Goal: Task Accomplishment & Management: Manage account settings

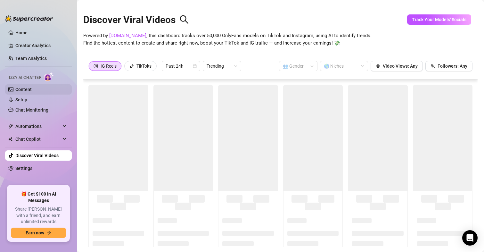
click at [26, 87] on link "Content" at bounding box center [23, 89] width 16 height 5
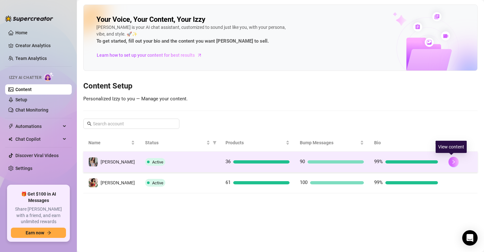
click at [451, 161] on icon "right" at bounding box center [453, 161] width 4 height 4
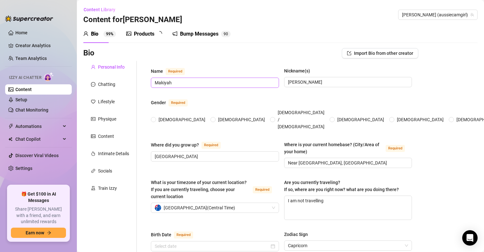
radio input "true"
type input "[DATE]"
click at [156, 36] on div "Products 3 6" at bounding box center [146, 34] width 40 height 8
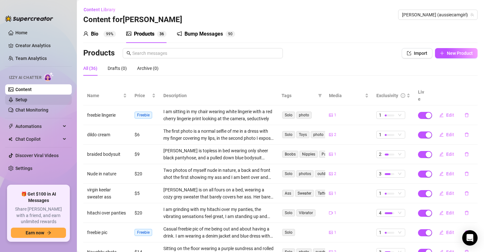
click at [27, 98] on link "Setup" at bounding box center [21, 99] width 12 height 5
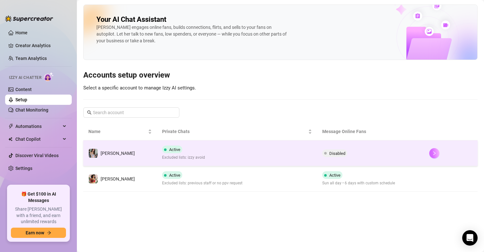
click at [429, 155] on button "button" at bounding box center [434, 153] width 10 height 10
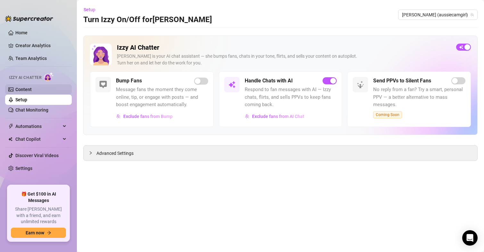
click at [28, 90] on link "Content" at bounding box center [23, 89] width 16 height 5
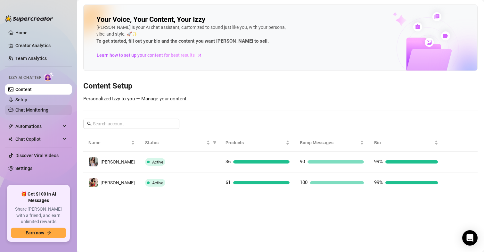
click at [37, 107] on link "Chat Monitoring" at bounding box center [31, 109] width 33 height 5
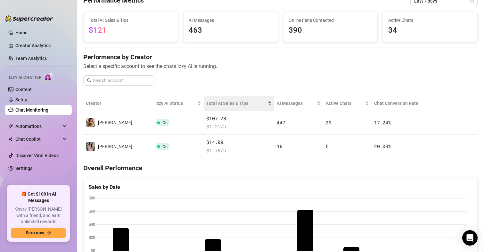
scroll to position [32, 0]
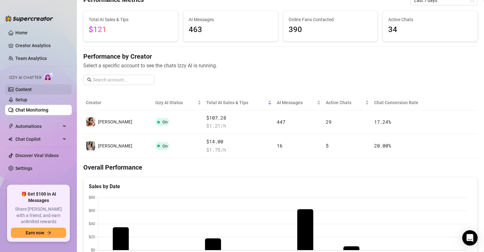
click at [30, 89] on link "Content" at bounding box center [23, 89] width 16 height 5
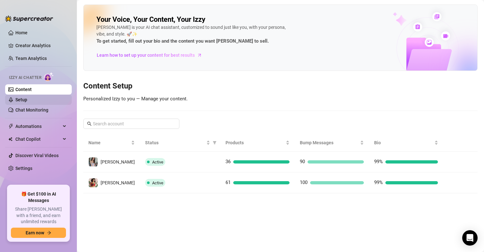
click at [22, 97] on link "Setup" at bounding box center [21, 99] width 12 height 5
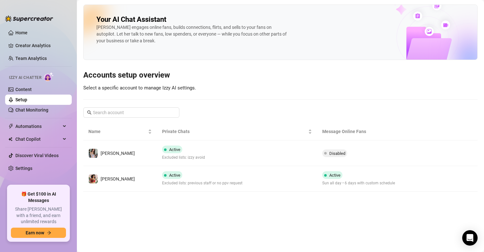
click at [20, 24] on div at bounding box center [29, 15] width 48 height 19
click at [20, 30] on link "Home" at bounding box center [21, 32] width 12 height 5
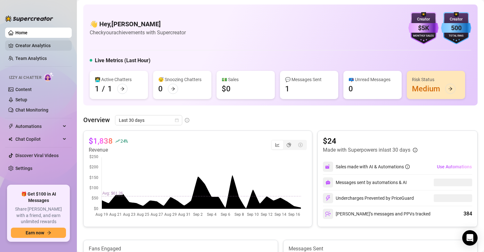
click at [38, 44] on link "Creator Analytics" at bounding box center [40, 45] width 51 height 10
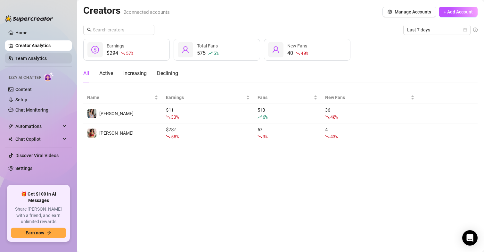
click at [43, 57] on link "Team Analytics" at bounding box center [30, 58] width 31 height 5
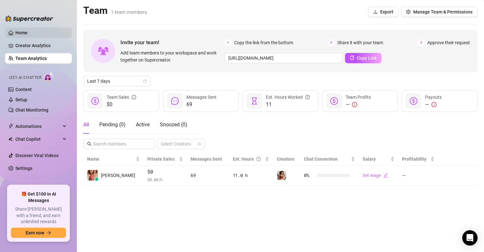
click at [20, 34] on link "Home" at bounding box center [21, 32] width 12 height 5
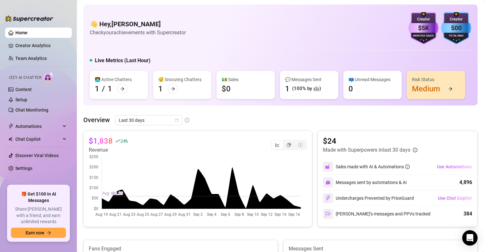
click at [217, 16] on div "👋 Hey, [PERSON_NAME] Check your achievements with Supercreator $5K Creator Mont…" at bounding box center [280, 28] width 381 height 32
click at [44, 42] on link "Creator Analytics" at bounding box center [40, 45] width 51 height 10
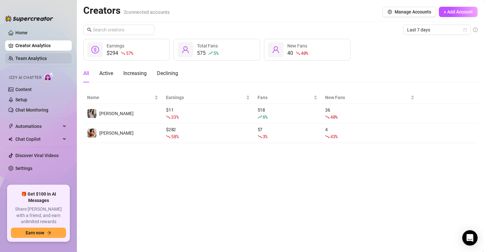
click at [32, 59] on link "Team Analytics" at bounding box center [30, 58] width 31 height 5
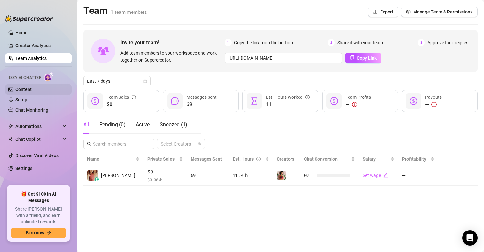
click at [24, 88] on link "Content" at bounding box center [23, 89] width 16 height 5
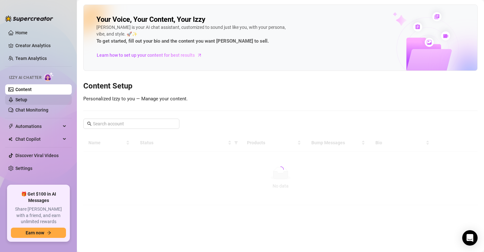
click at [19, 102] on link "Setup" at bounding box center [21, 99] width 12 height 5
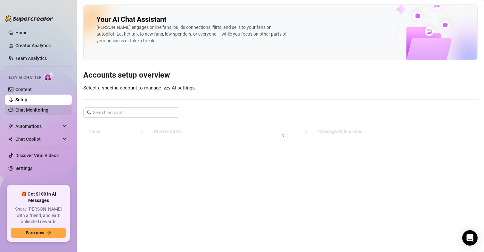
click at [46, 108] on link "Chat Monitoring" at bounding box center [31, 109] width 33 height 5
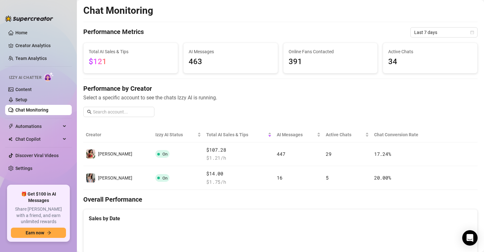
click at [16, 31] on link "Home" at bounding box center [21, 32] width 12 height 5
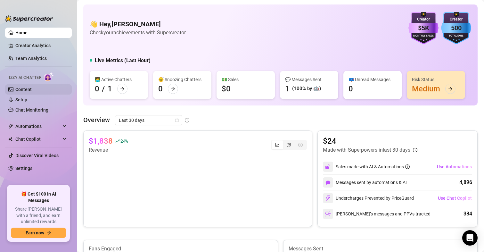
click at [29, 89] on link "Content" at bounding box center [23, 89] width 16 height 5
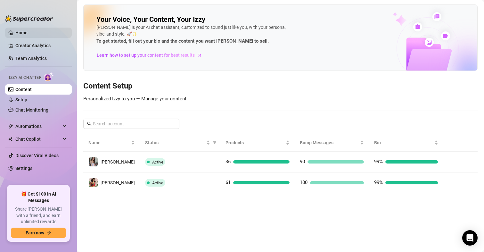
click at [28, 30] on link "Home" at bounding box center [21, 32] width 12 height 5
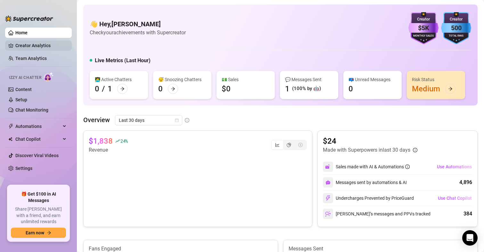
click at [38, 48] on link "Creator Analytics" at bounding box center [40, 45] width 51 height 10
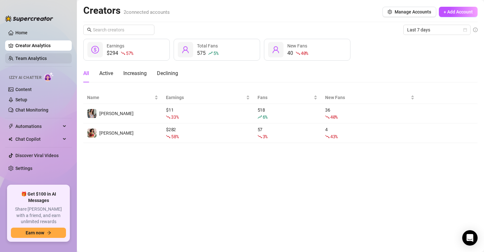
click at [40, 59] on link "Team Analytics" at bounding box center [30, 58] width 31 height 5
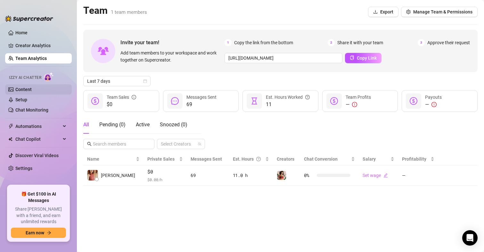
click at [27, 87] on link "Content" at bounding box center [23, 89] width 16 height 5
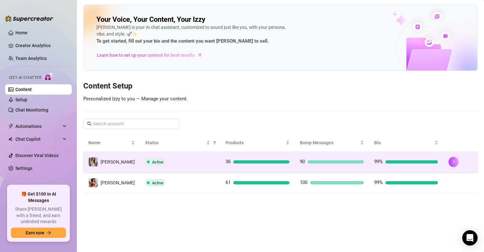
click at [448, 155] on td at bounding box center [460, 161] width 34 height 21
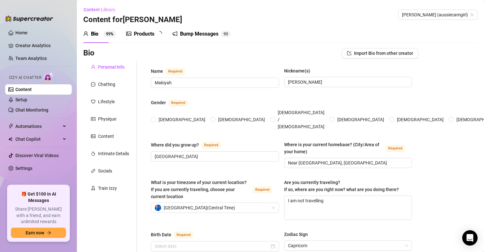
radio input "true"
type input "[DATE]"
click at [27, 97] on link "Setup" at bounding box center [21, 99] width 12 height 5
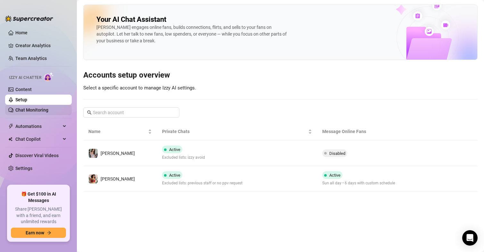
click at [38, 108] on link "Chat Monitoring" at bounding box center [31, 109] width 33 height 5
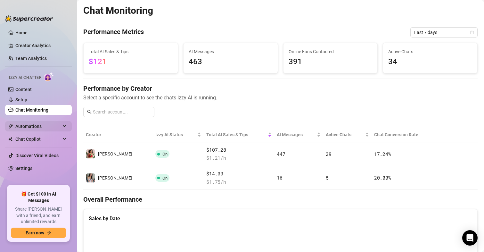
click at [41, 131] on span "Automations" at bounding box center [37, 126] width 45 height 10
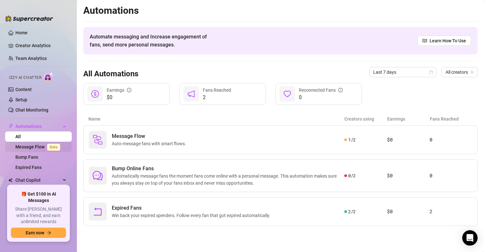
click at [41, 147] on link "Message Flow Beta" at bounding box center [38, 146] width 47 height 5
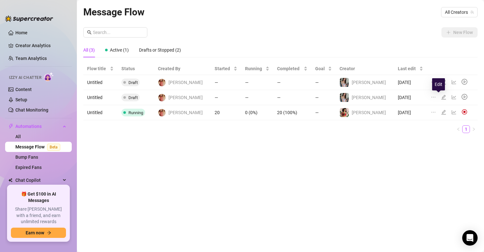
click at [441, 96] on icon "edit" at bounding box center [443, 96] width 5 height 5
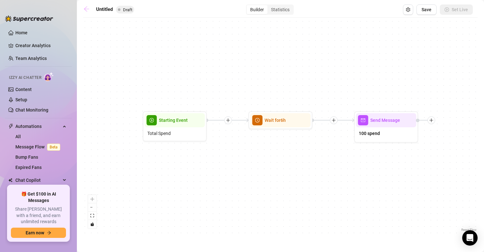
click at [86, 10] on icon "arrow-left" at bounding box center [86, 9] width 6 height 6
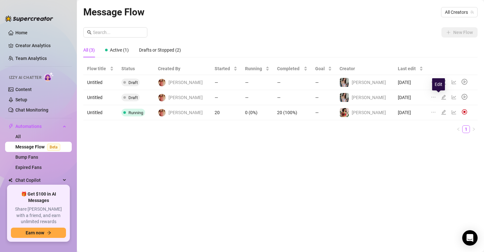
click at [441, 97] on icon "edit" at bounding box center [443, 96] width 5 height 5
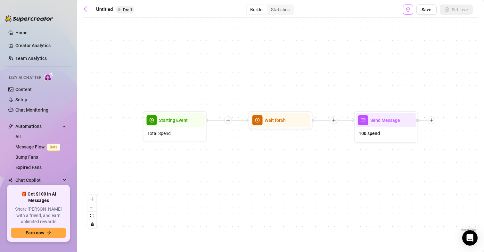
click at [406, 11] on button "Open Exit Rules" at bounding box center [408, 9] width 10 height 10
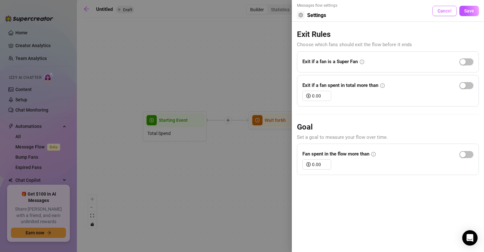
click at [443, 12] on span "Cancel" at bounding box center [444, 10] width 14 height 5
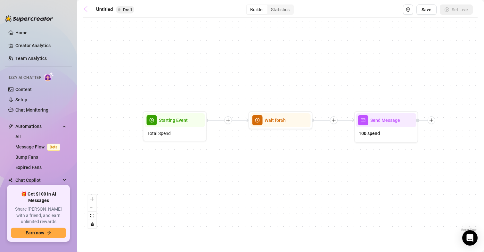
click at [88, 6] on icon "arrow-left" at bounding box center [86, 9] width 6 height 6
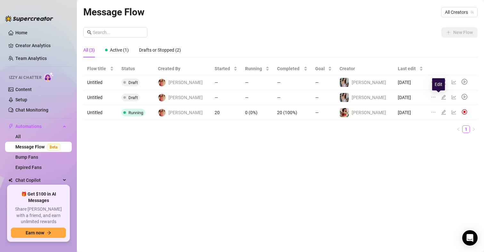
click at [441, 96] on icon "edit" at bounding box center [443, 96] width 5 height 5
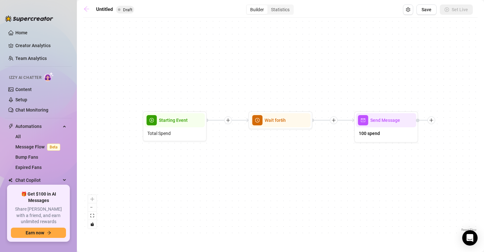
click at [88, 9] on icon "arrow-left" at bounding box center [86, 9] width 6 height 6
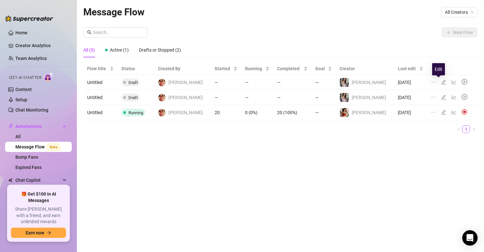
click at [441, 83] on icon "edit" at bounding box center [443, 81] width 5 height 5
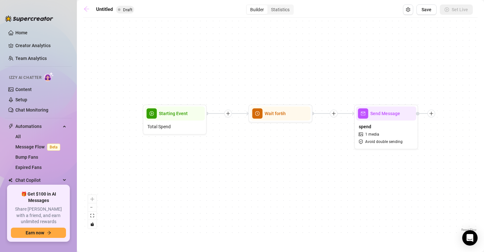
click at [83, 8] on icon "arrow-left" at bounding box center [86, 9] width 6 height 6
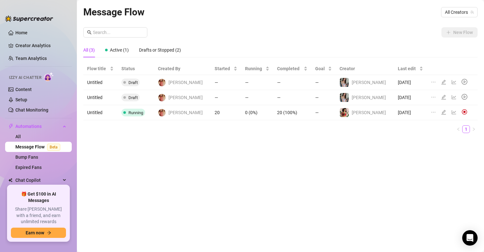
click at [430, 96] on icon "ellipsis" at bounding box center [432, 96] width 5 height 5
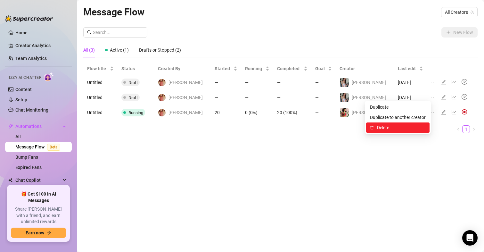
click at [382, 128] on span "Delete" at bounding box center [401, 127] width 49 height 7
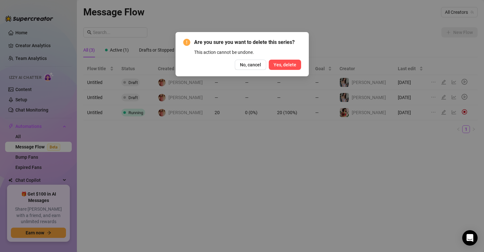
click at [283, 67] on button "Yes, delete" at bounding box center [285, 65] width 32 height 10
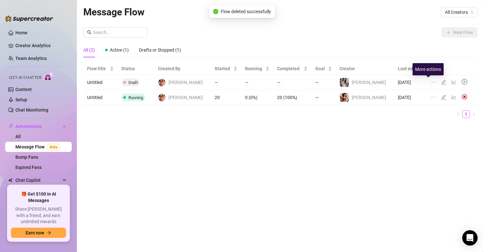
click at [430, 80] on icon "ellipsis" at bounding box center [432, 81] width 5 height 5
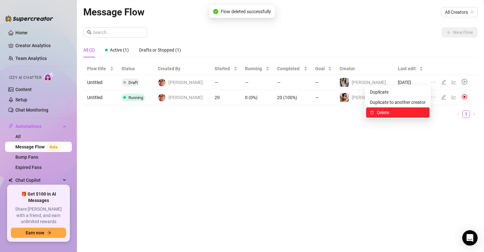
click at [380, 112] on span "Delete" at bounding box center [401, 112] width 49 height 7
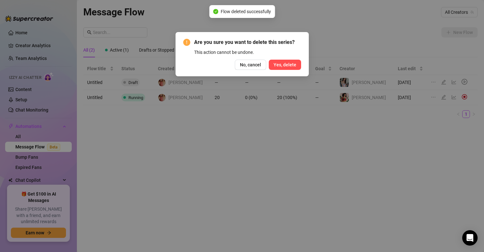
click at [296, 64] on span "Yes, delete" at bounding box center [284, 64] width 23 height 5
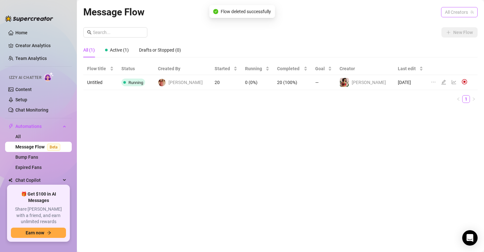
click at [464, 10] on span "All Creators" at bounding box center [459, 12] width 29 height 10
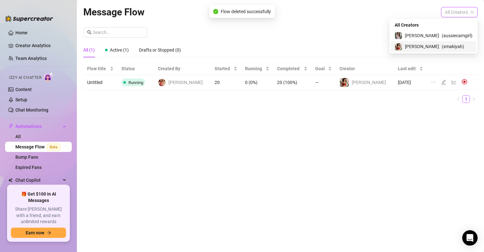
click at [451, 46] on span "( xmakiyah )" at bounding box center [452, 46] width 22 height 7
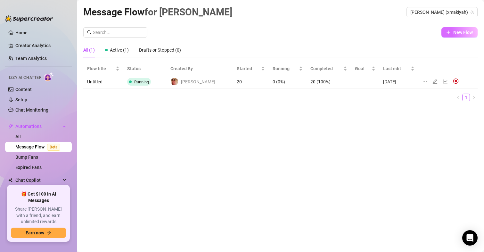
click at [459, 34] on span "New Flow" at bounding box center [463, 32] width 20 height 5
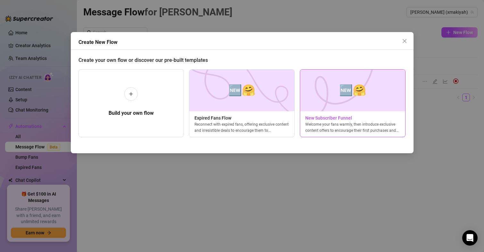
click at [343, 100] on img at bounding box center [353, 90] width 106 height 42
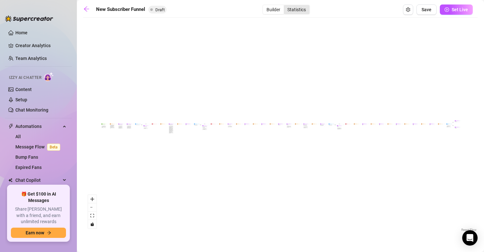
click at [304, 10] on div "Statistics" at bounding box center [297, 9] width 26 height 9
click at [285, 6] on input "Statistics" at bounding box center [285, 6] width 0 height 0
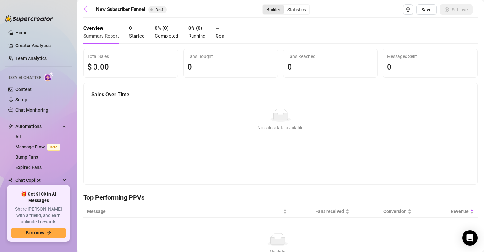
click at [270, 11] on div "Builder" at bounding box center [273, 9] width 21 height 9
click at [264, 6] on input "Builder" at bounding box center [264, 6] width 0 height 0
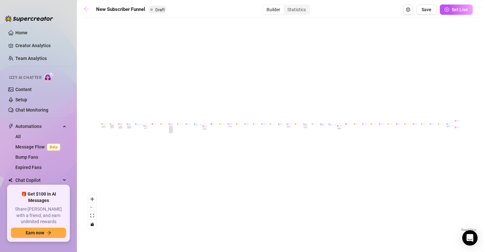
click at [84, 6] on icon "arrow-left" at bounding box center [86, 9] width 6 height 6
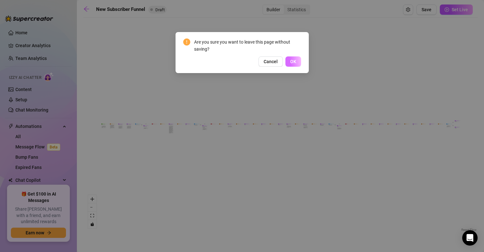
click at [295, 61] on span "OK" at bounding box center [293, 61] width 6 height 5
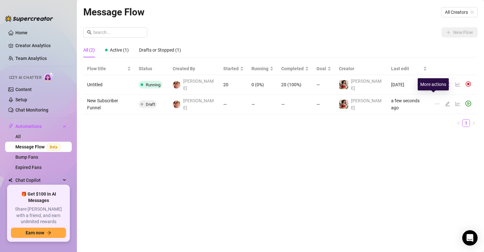
click at [434, 101] on icon "ellipsis" at bounding box center [436, 103] width 5 height 5
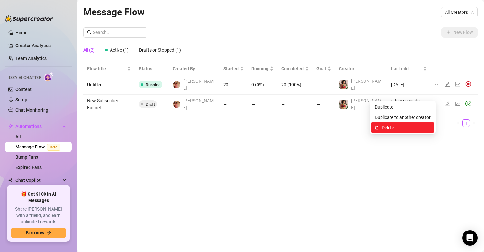
click at [389, 129] on span "Delete" at bounding box center [405, 127] width 49 height 7
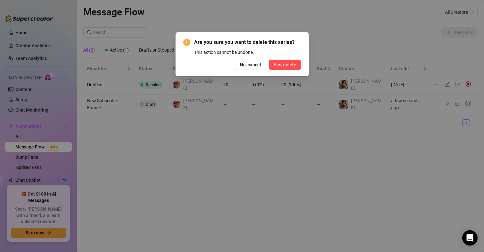
click at [285, 63] on span "Yes, delete" at bounding box center [284, 64] width 23 height 5
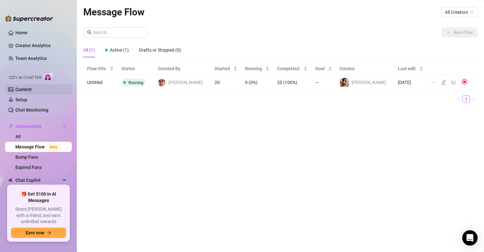
click at [25, 87] on link "Content" at bounding box center [23, 89] width 16 height 5
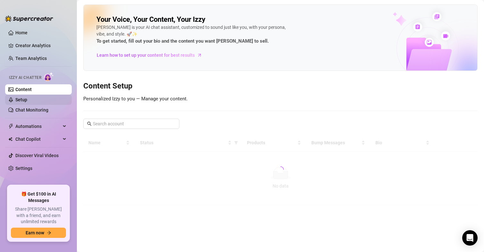
click at [26, 102] on link "Setup" at bounding box center [21, 99] width 12 height 5
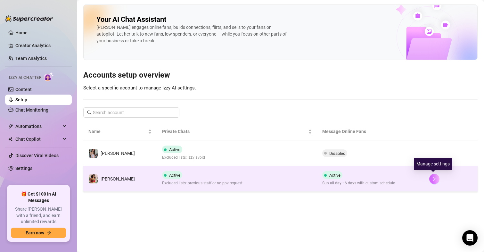
click at [436, 177] on button "button" at bounding box center [434, 178] width 10 height 10
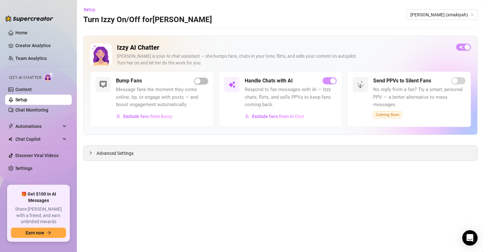
click at [124, 155] on span "Advanced Settings" at bounding box center [114, 152] width 37 height 7
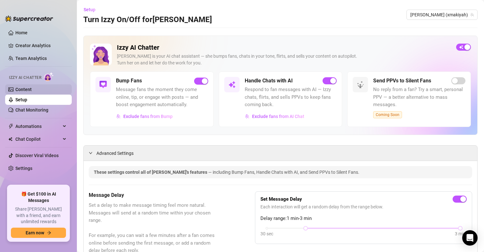
click at [32, 87] on link "Content" at bounding box center [23, 89] width 16 height 5
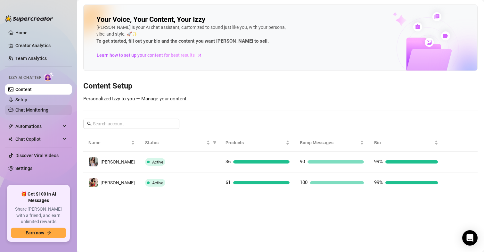
click at [42, 110] on link "Chat Monitoring" at bounding box center [31, 109] width 33 height 5
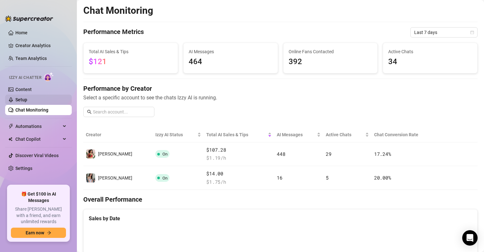
click at [27, 100] on link "Setup" at bounding box center [21, 99] width 12 height 5
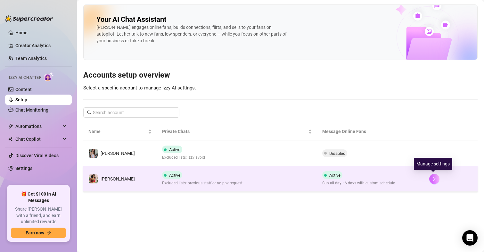
click at [432, 179] on icon "right" at bounding box center [434, 178] width 4 height 4
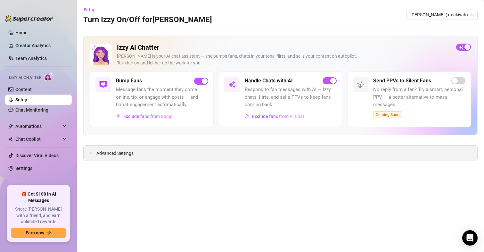
click at [114, 149] on div "Advanced Settings" at bounding box center [280, 152] width 393 height 15
click at [114, 151] on span "Advanced Settings" at bounding box center [114, 152] width 37 height 7
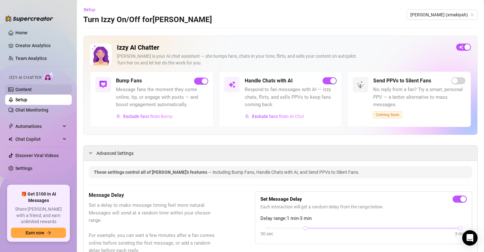
click at [25, 87] on link "Content" at bounding box center [23, 89] width 16 height 5
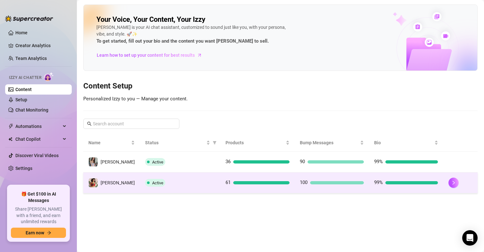
click at [106, 180] on span "[PERSON_NAME]" at bounding box center [117, 182] width 34 height 5
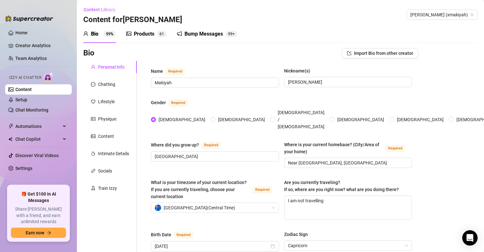
click at [207, 33] on div "Bump Messages" at bounding box center [203, 34] width 38 height 8
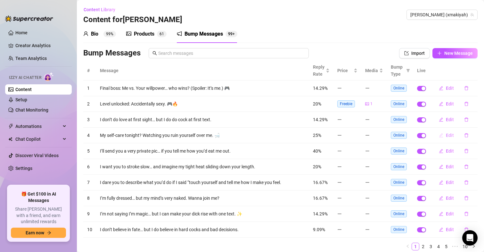
click at [445, 137] on span "Edit" at bounding box center [449, 134] width 8 height 5
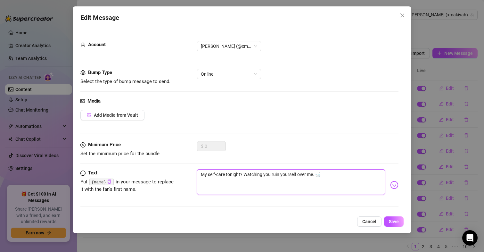
drag, startPoint x: 239, startPoint y: 173, endPoint x: 226, endPoint y: 172, distance: 13.8
click at [226, 172] on textarea "My self-care tonight? Watching you ruin yourself over me. 🛁" at bounding box center [291, 182] width 188 height 26
type textarea "My self-care? Watching you ruin yourself over me. 🛁"
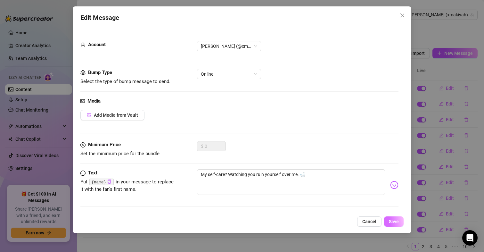
click at [397, 220] on span "Save" at bounding box center [394, 221] width 10 height 5
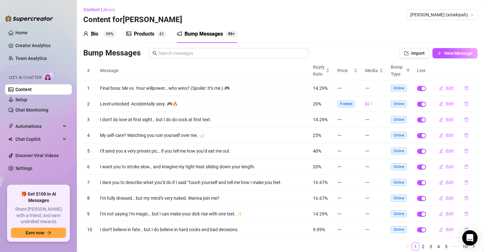
scroll to position [23, 0]
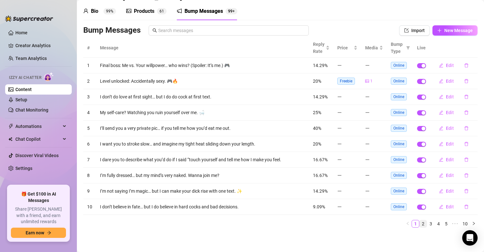
click at [419, 226] on link "2" at bounding box center [422, 223] width 7 height 7
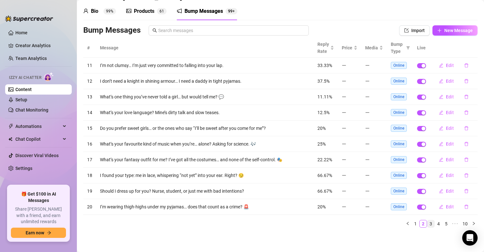
click at [428, 224] on link "3" at bounding box center [430, 223] width 7 height 7
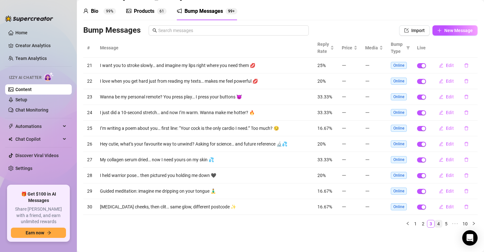
click at [435, 224] on link "4" at bounding box center [438, 223] width 7 height 7
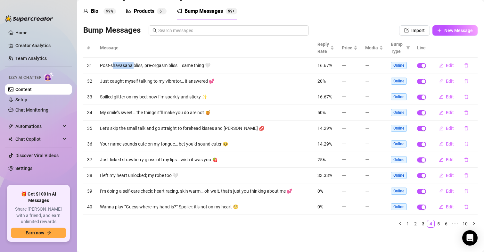
drag, startPoint x: 132, startPoint y: 66, endPoint x: 111, endPoint y: 67, distance: 20.8
click at [111, 67] on td "Post-shavasana bliss, pre-orgasm bliss = same thing 🤍" at bounding box center [204, 66] width 217 height 16
copy td "[DEMOGRAPHIC_DATA]"
click at [435, 222] on link "5" at bounding box center [438, 223] width 7 height 7
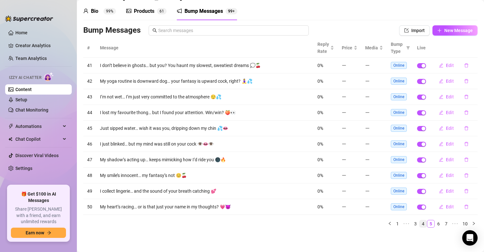
click at [419, 224] on link "4" at bounding box center [422, 223] width 7 height 7
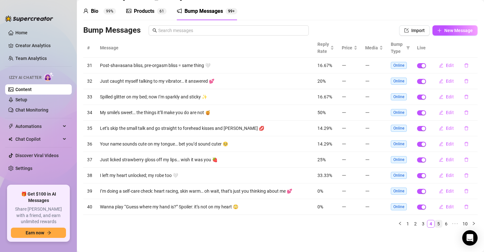
click at [435, 224] on link "5" at bounding box center [438, 223] width 7 height 7
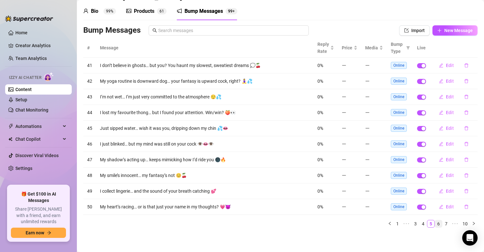
click at [435, 222] on link "6" at bounding box center [438, 223] width 7 height 7
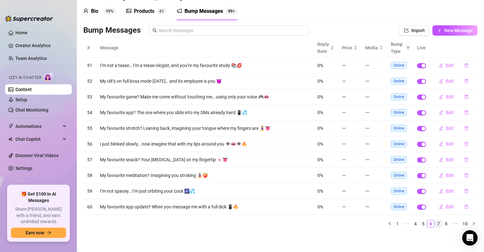
click at [435, 222] on link "7" at bounding box center [438, 223] width 7 height 7
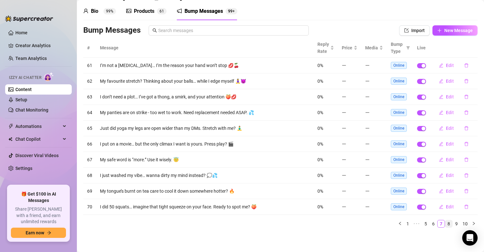
click at [445, 225] on link "8" at bounding box center [448, 223] width 7 height 7
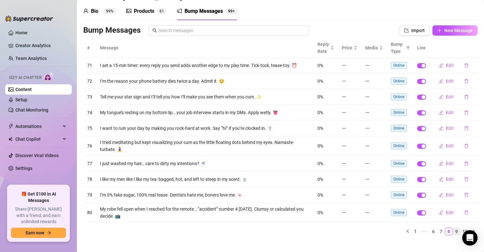
click at [453, 232] on link "9" at bounding box center [456, 231] width 7 height 7
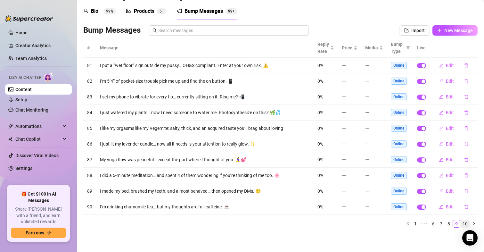
click at [460, 224] on link "10" at bounding box center [464, 223] width 9 height 7
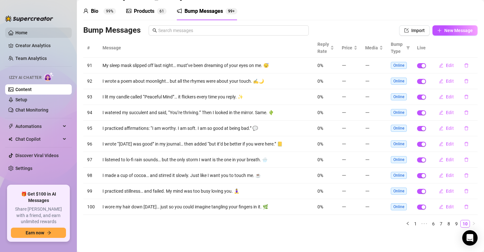
click at [27, 35] on link "Home" at bounding box center [21, 32] width 12 height 5
